Goal: Transaction & Acquisition: Purchase product/service

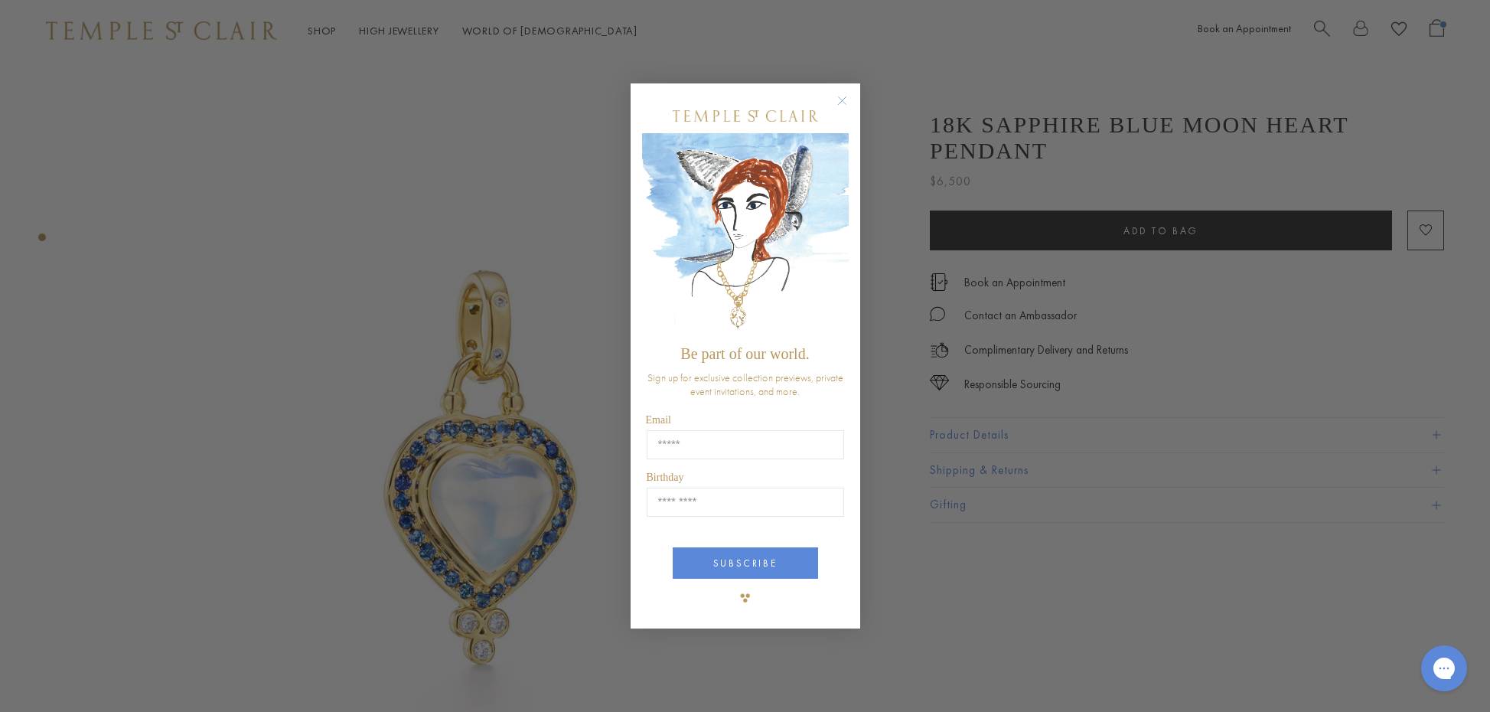
click at [842, 99] on circle "Close dialog" at bounding box center [842, 101] width 18 height 18
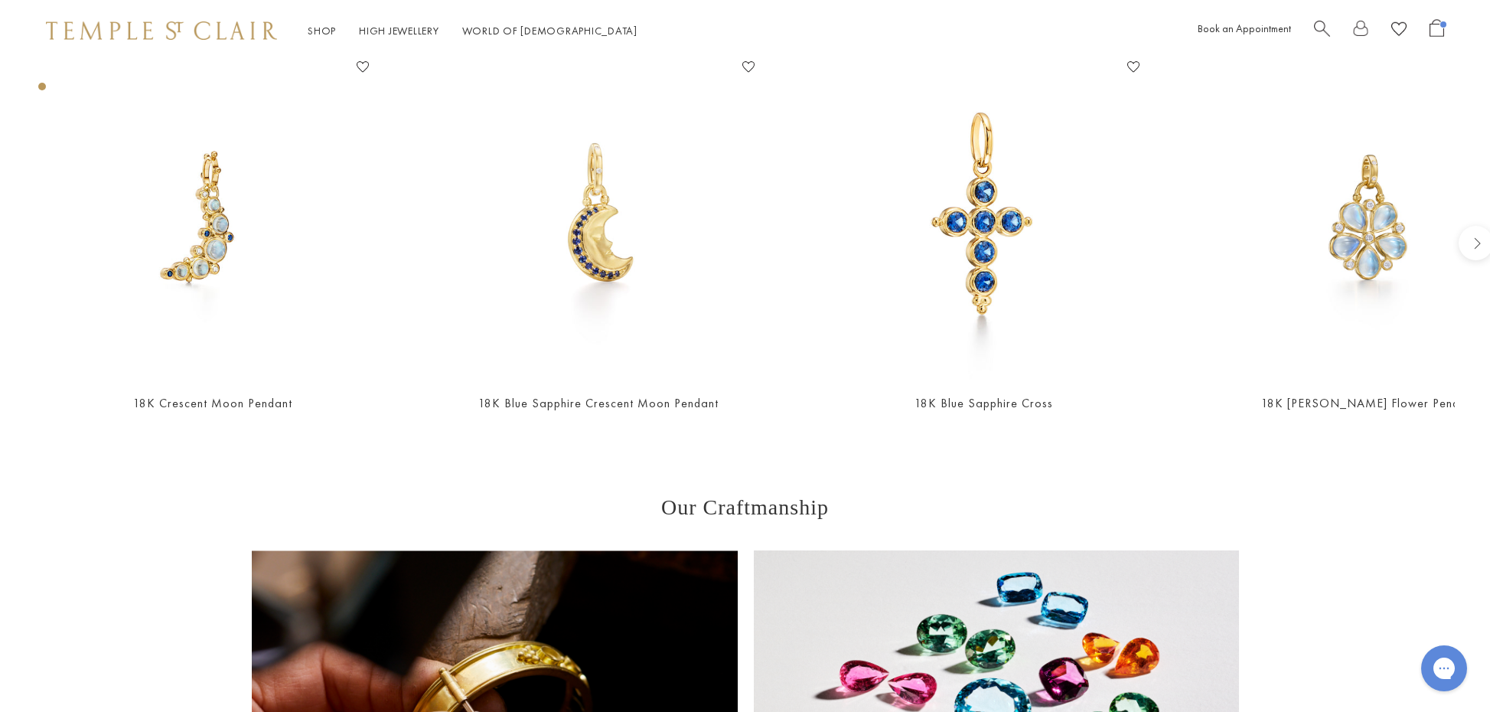
scroll to position [738, 0]
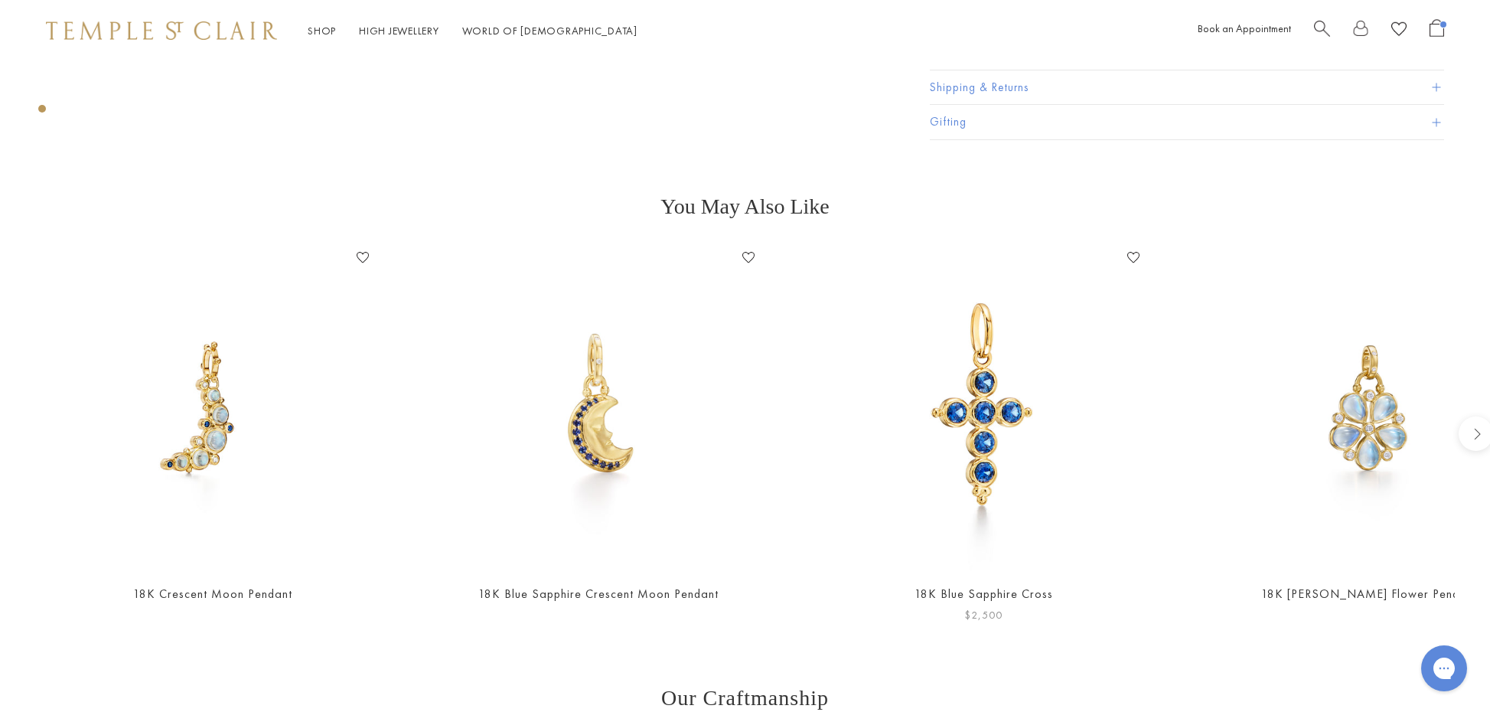
click at [1062, 410] on img at bounding box center [983, 408] width 324 height 324
